Goal: Check status: Check status

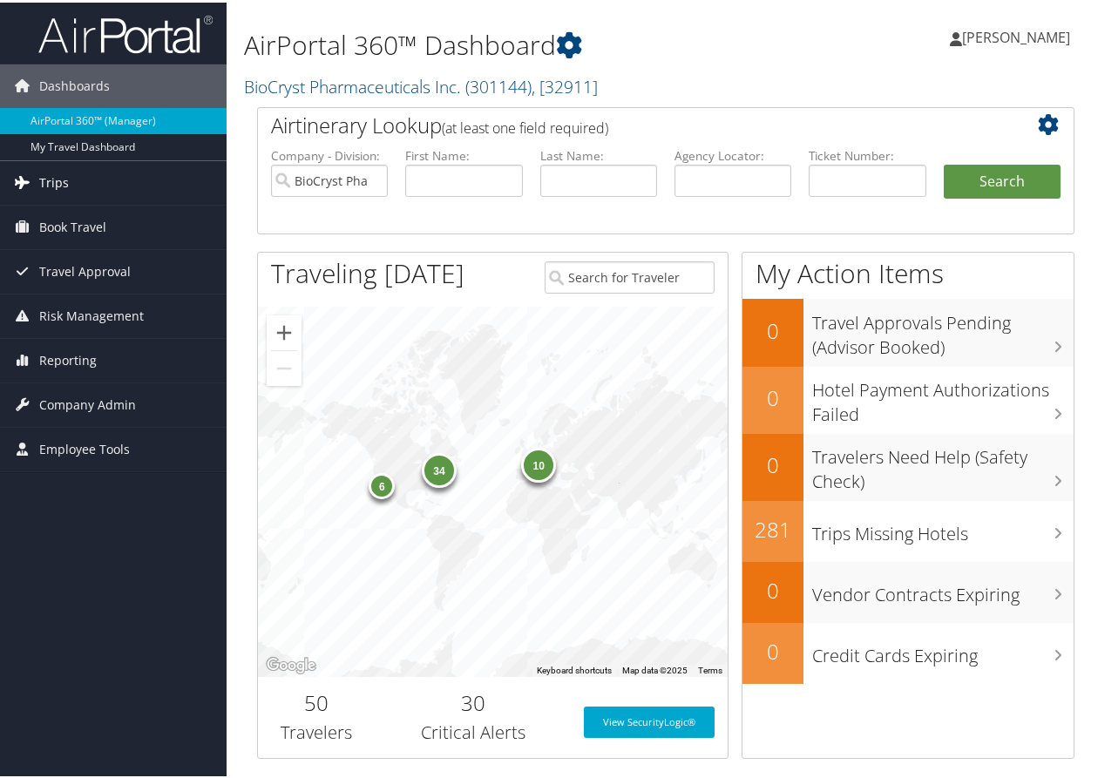
click at [75, 178] on link "Trips" at bounding box center [113, 181] width 227 height 44
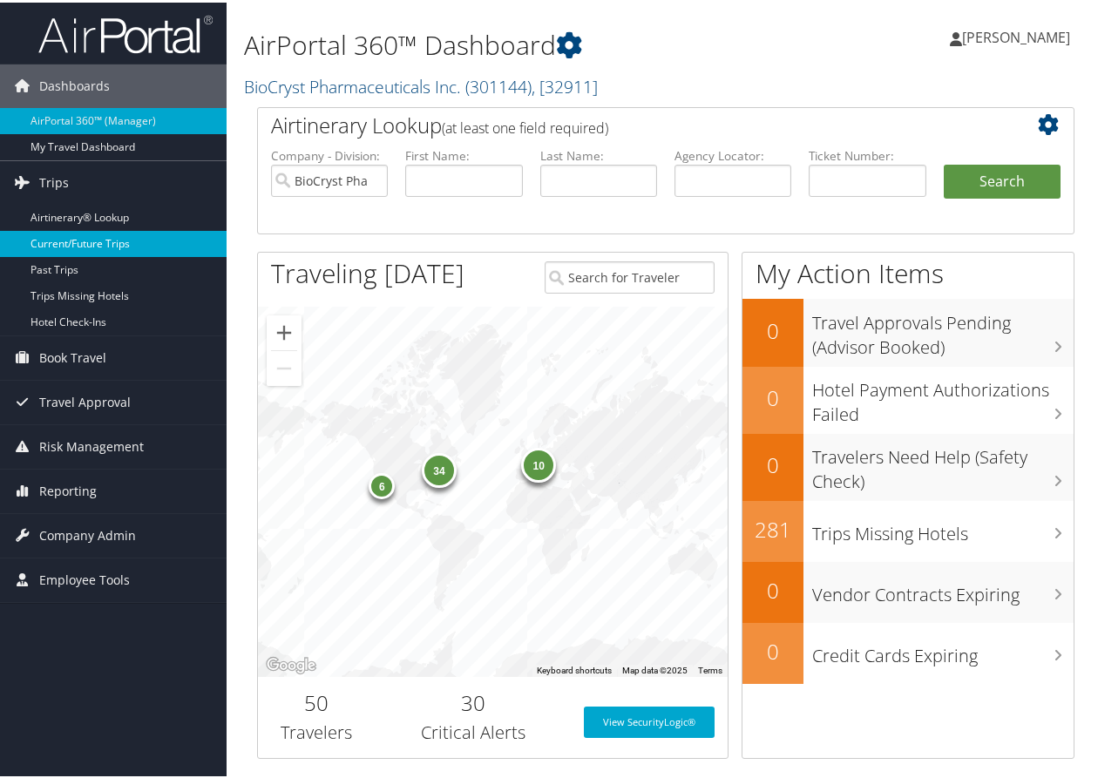
click at [76, 247] on link "Current/Future Trips" at bounding box center [113, 241] width 227 height 26
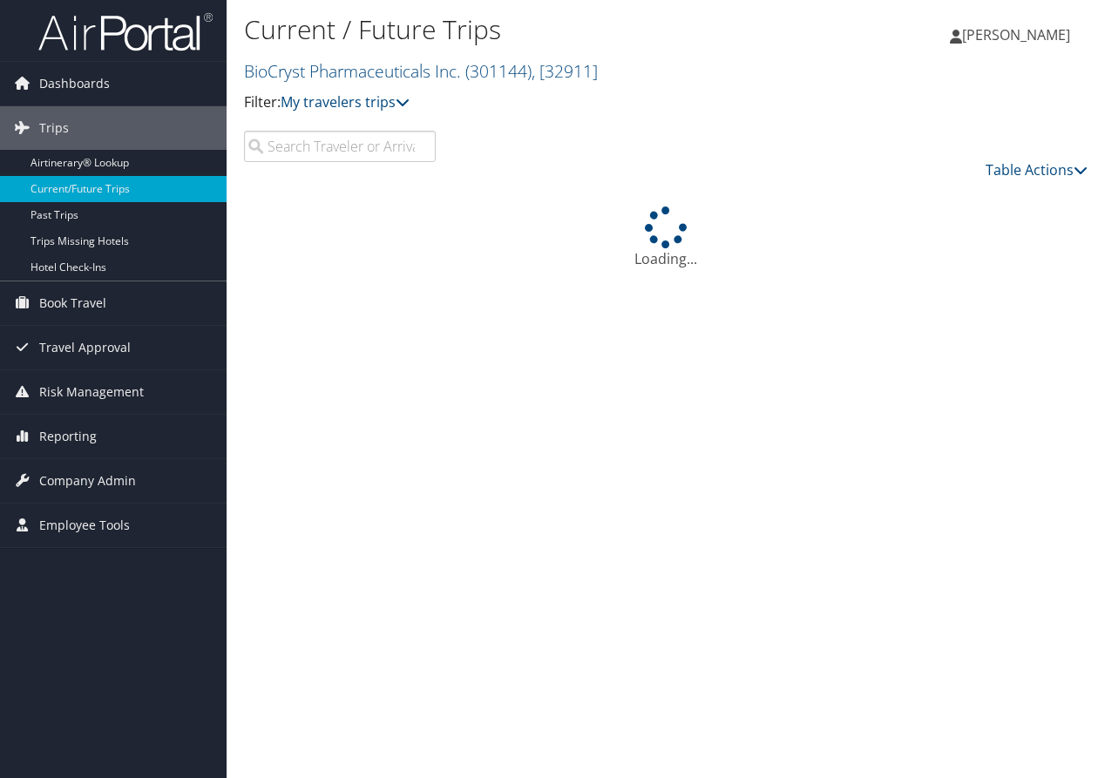
click at [307, 138] on input "search" at bounding box center [340, 146] width 192 height 31
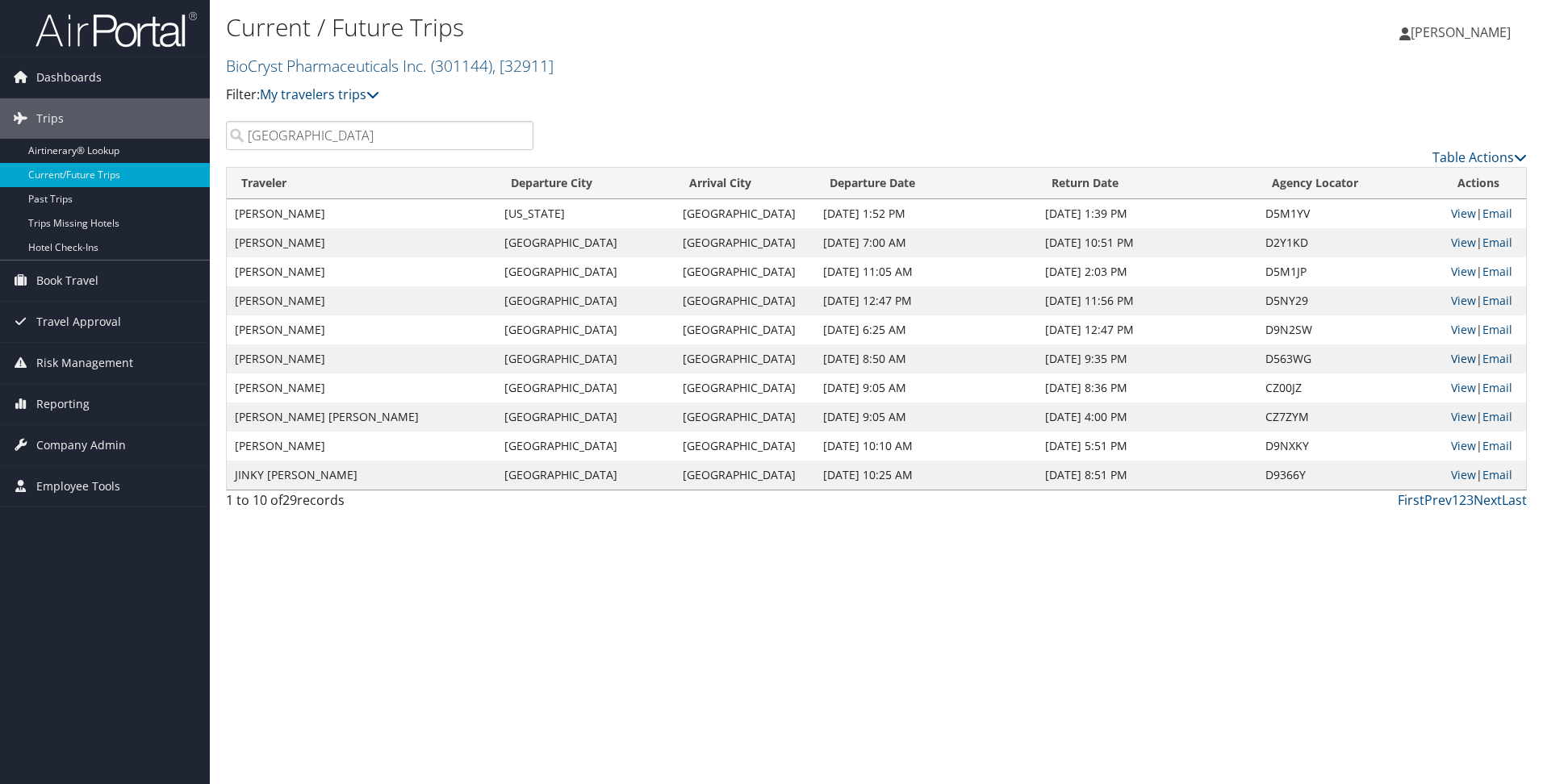
type input "birmingham"
click at [1022, 356] on link "View" at bounding box center [1463, 358] width 25 height 16
click at [1022, 386] on link "View" at bounding box center [1463, 387] width 25 height 16
click at [1022, 413] on link "View" at bounding box center [1463, 417] width 25 height 16
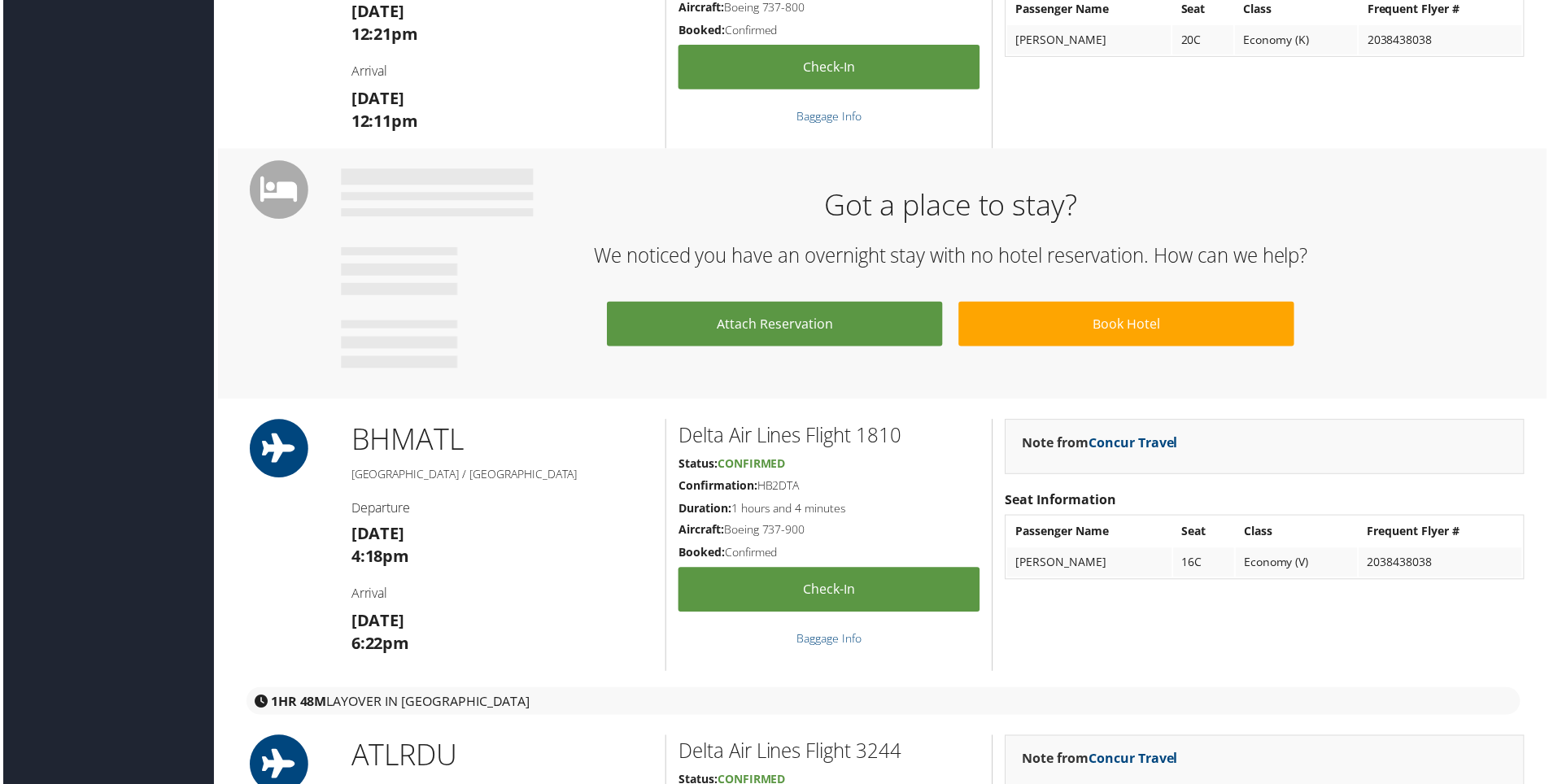
scroll to position [732, 0]
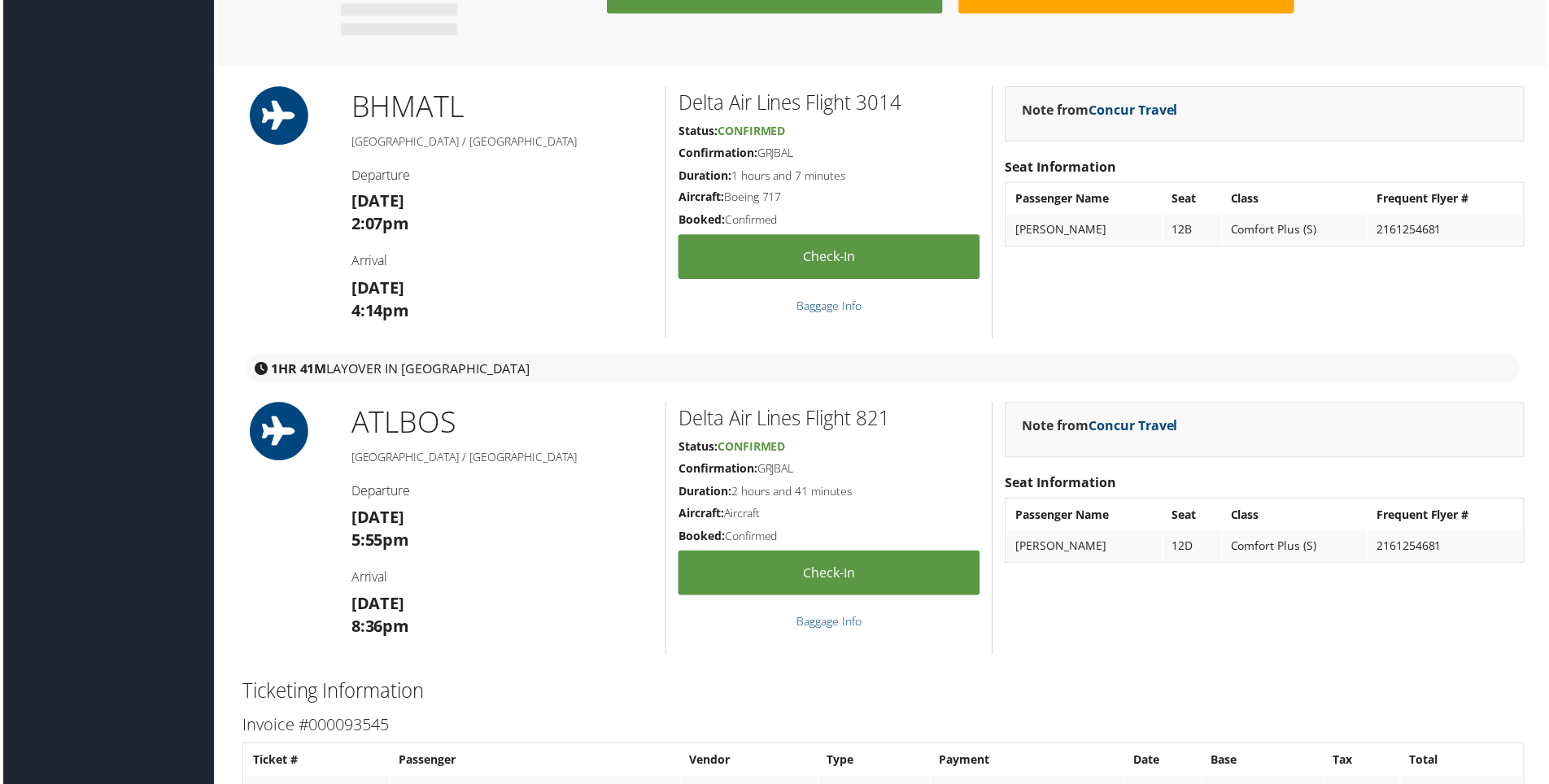
scroll to position [1139, 0]
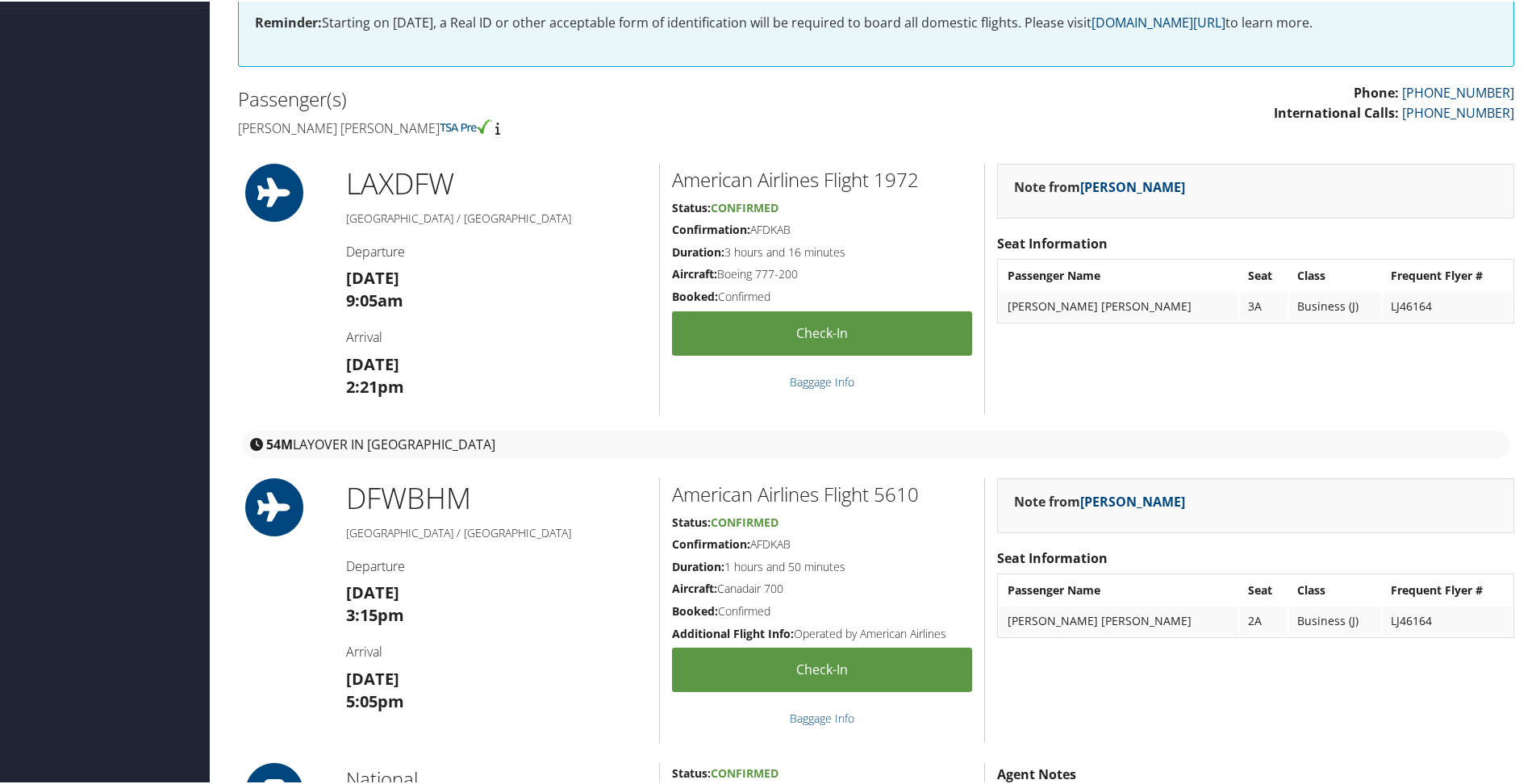
scroll to position [404, 0]
